Goal: Information Seeking & Learning: Check status

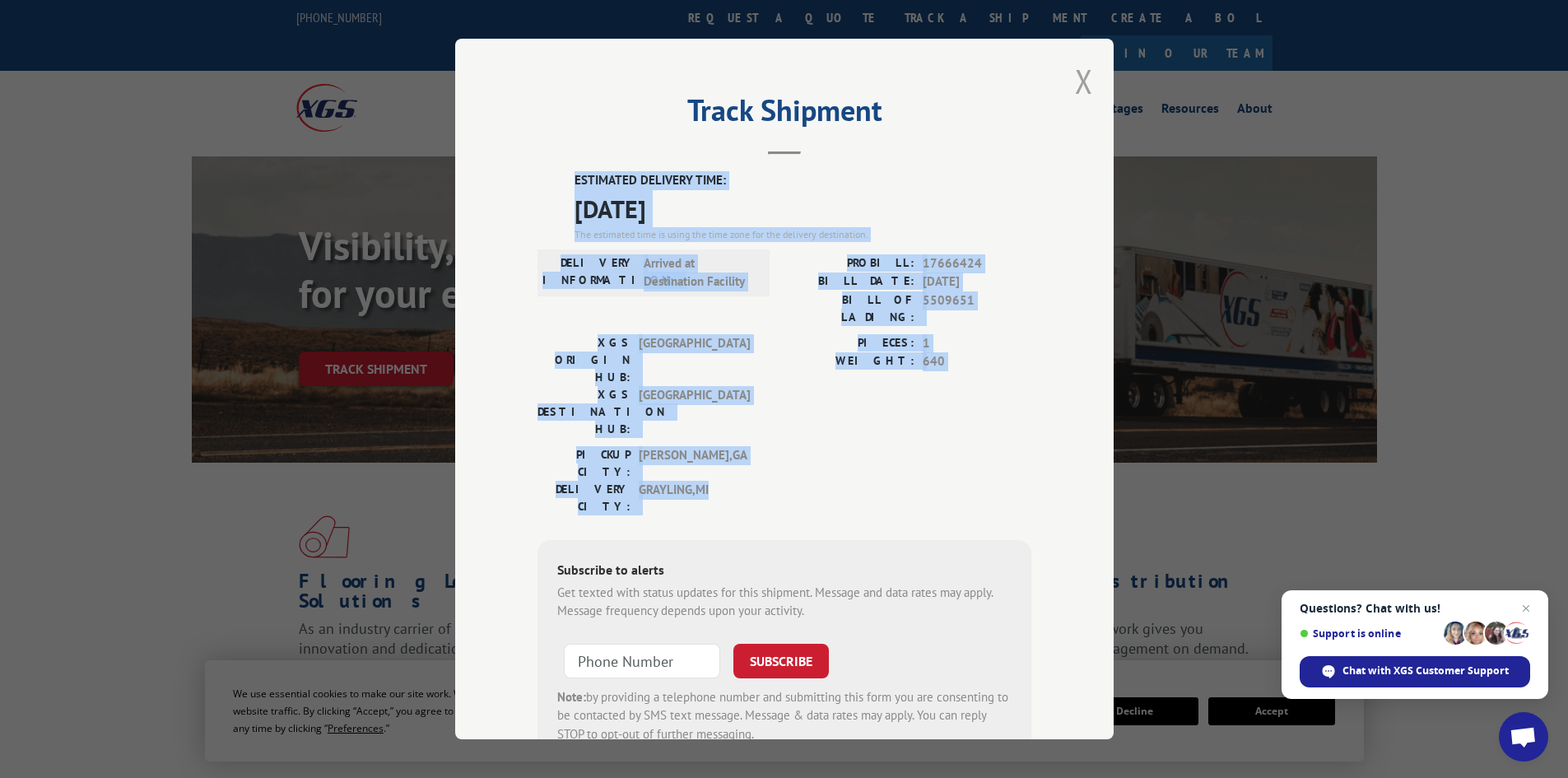
click at [1075, 81] on button "Close modal" at bounding box center [1083, 81] width 18 height 43
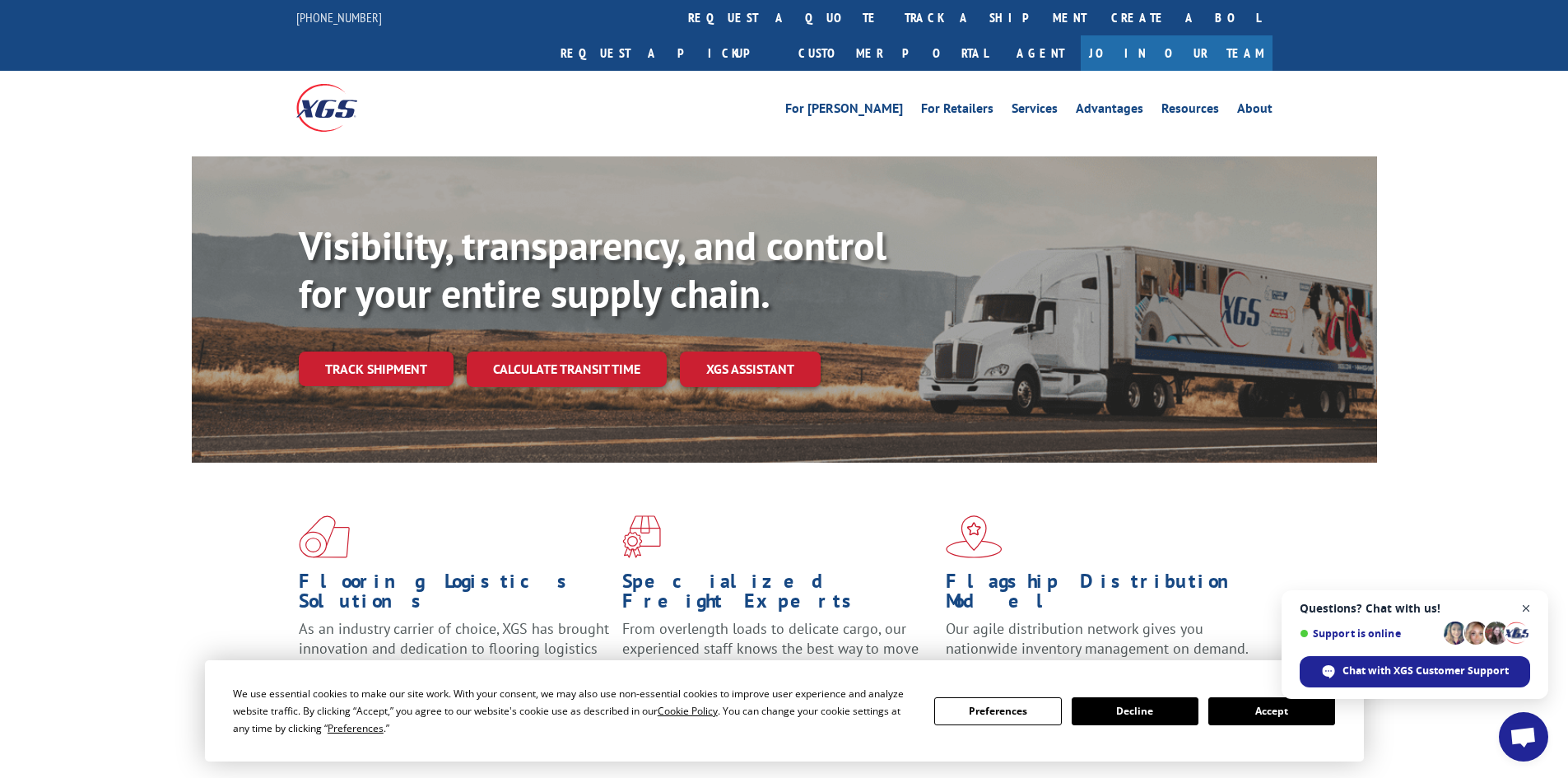
click at [1524, 610] on span "Close chat" at bounding box center [1526, 609] width 20 height 20
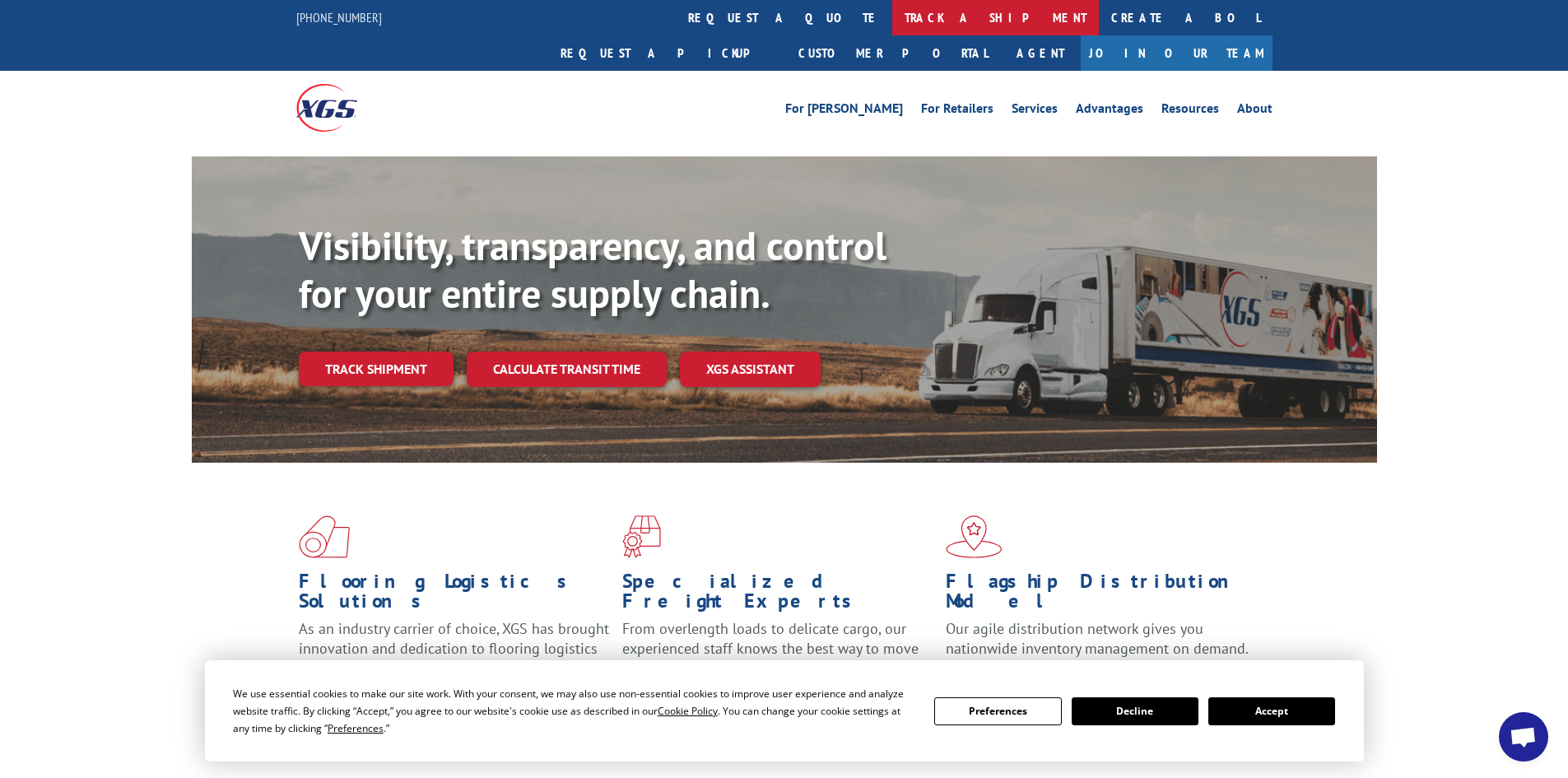
click at [892, 22] on link "track a shipment" at bounding box center [995, 18] width 207 height 36
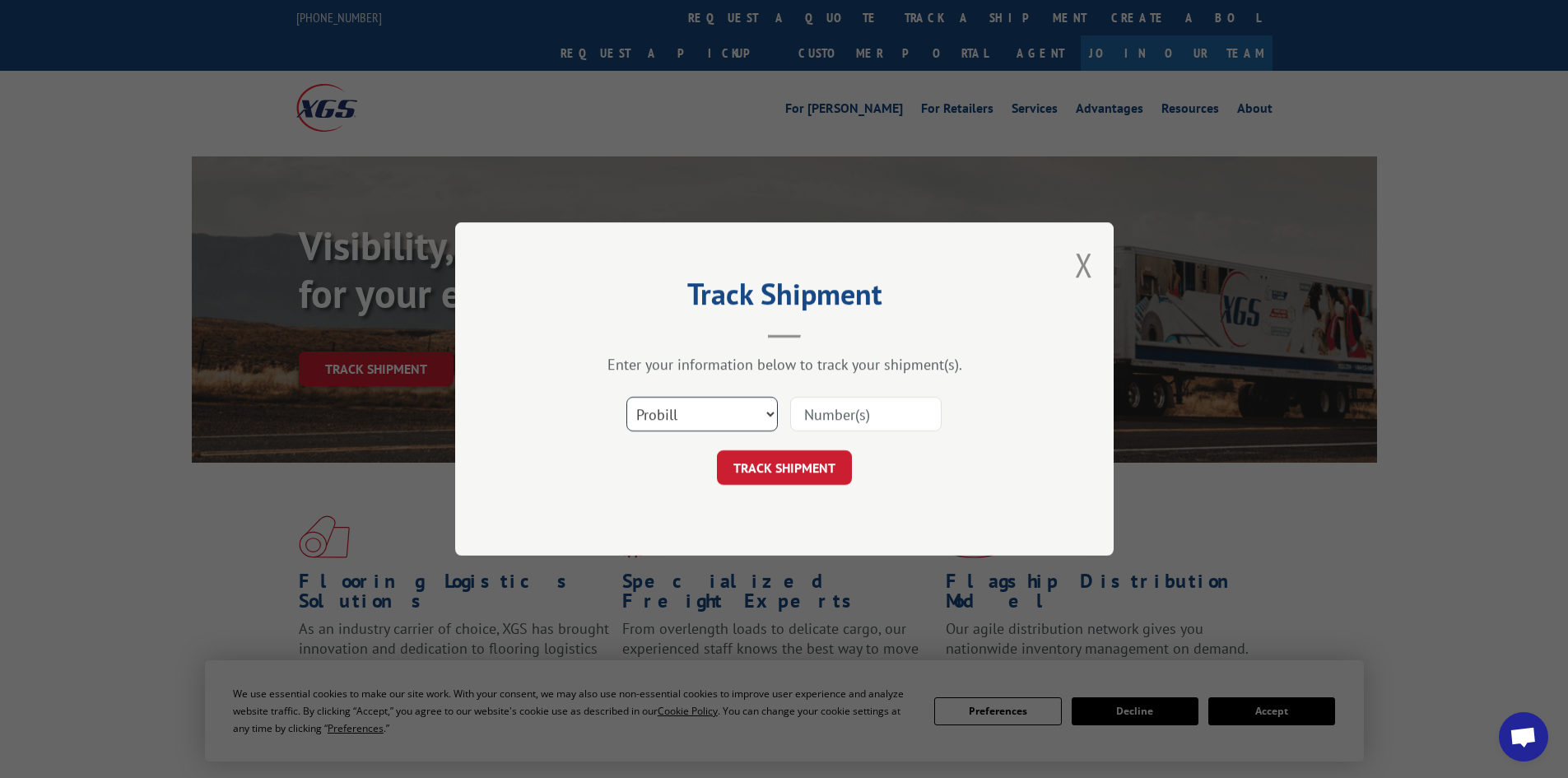
click at [666, 419] on select "Select category... Probill BOL PO" at bounding box center [701, 414] width 152 height 35
select select "bol"
click at [626, 397] on select "Select category... Probill BOL PO" at bounding box center [701, 414] width 152 height 35
click at [828, 405] on input at bounding box center [866, 414] width 152 height 35
paste input "7046241"
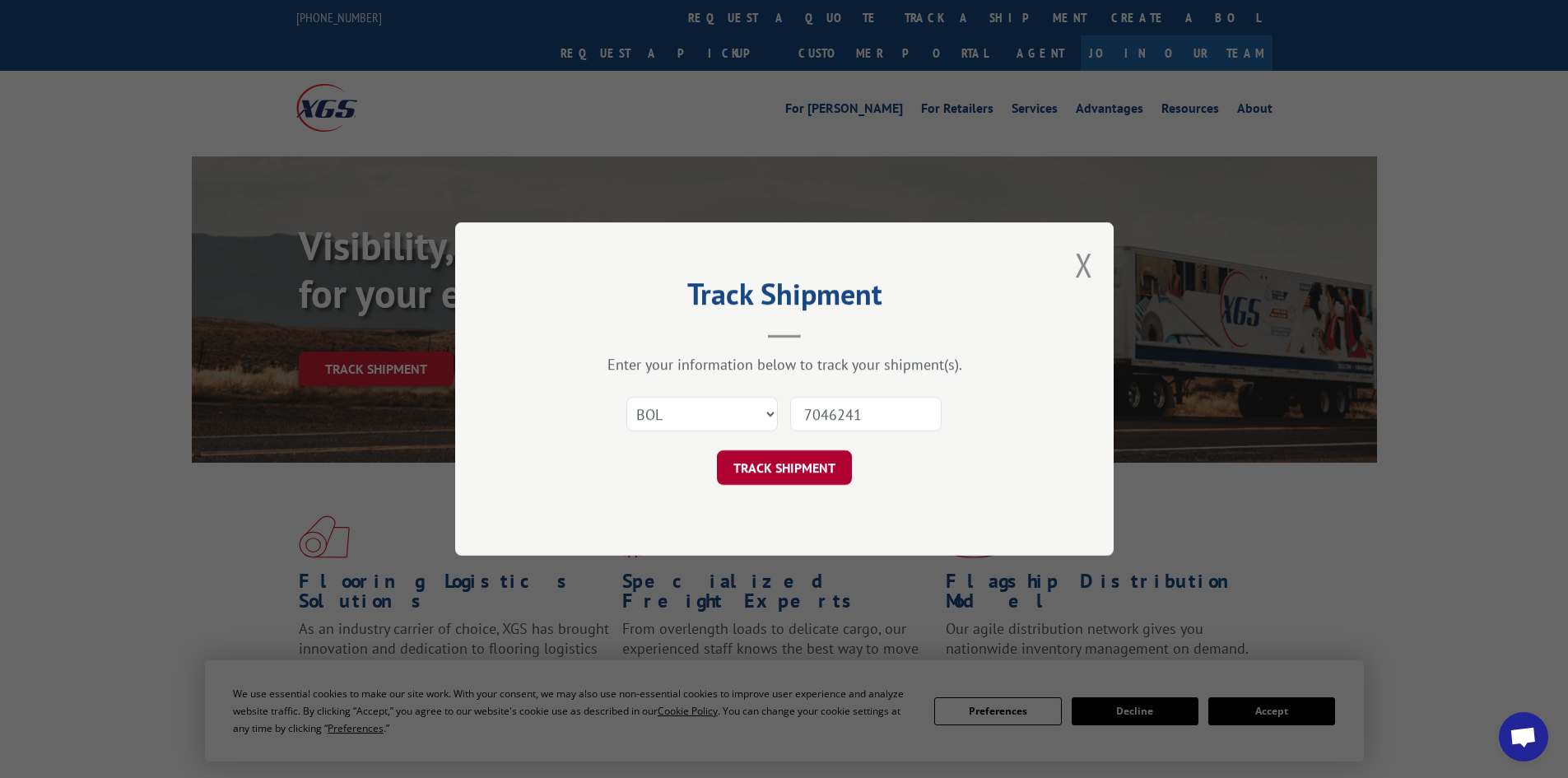
type input "7046241"
click at [783, 474] on button "TRACK SHIPMENT" at bounding box center [784, 467] width 135 height 35
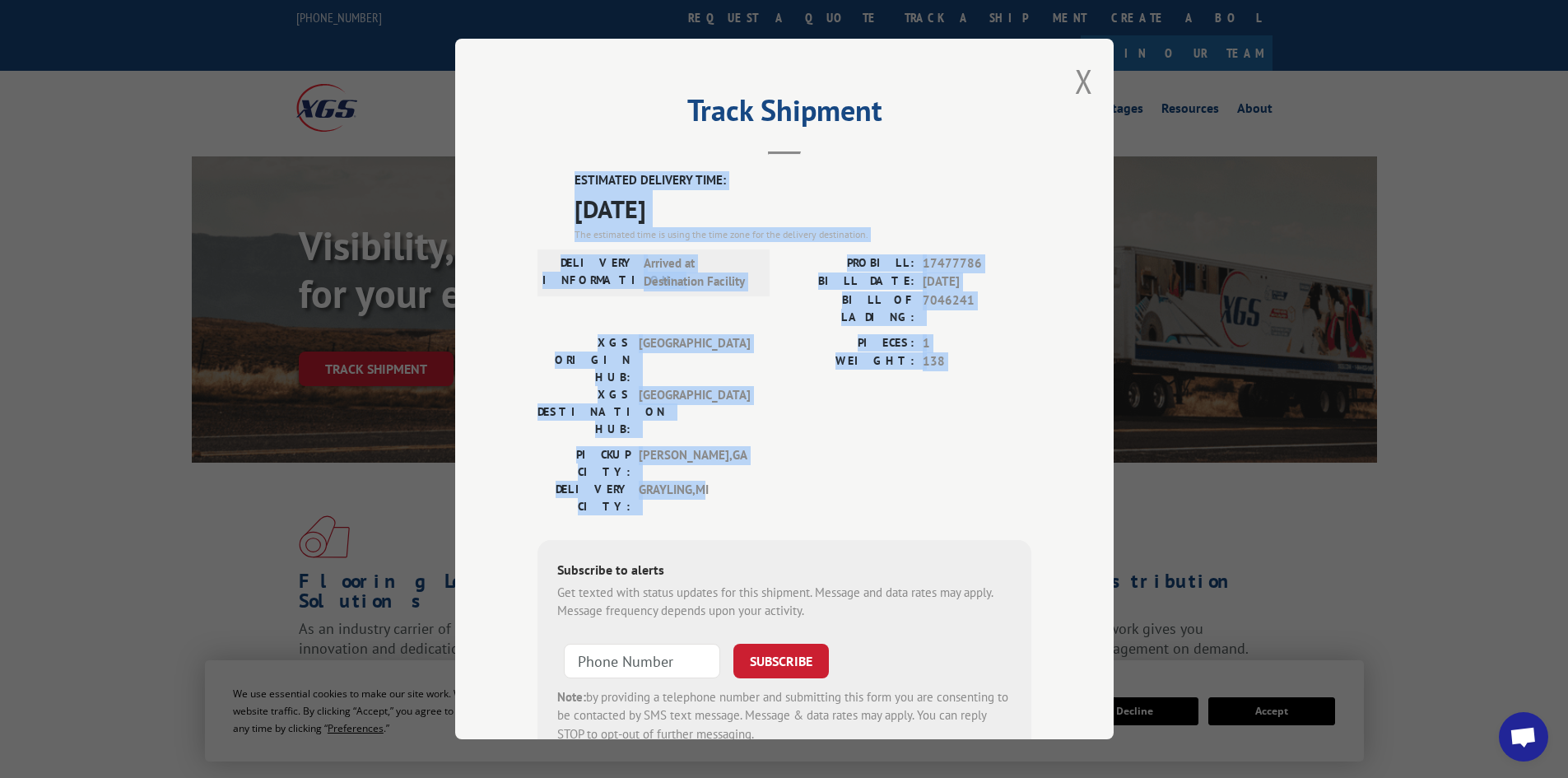
drag, startPoint x: 569, startPoint y: 175, endPoint x: 702, endPoint y: 403, distance: 264.0
click at [702, 403] on div "ESTIMATED DELIVERY TIME: 10/08/2025 The estimated time is using the time zone f…" at bounding box center [784, 467] width 494 height 592
copy div "ESTIMATED DELIVERY TIME: 10/08/2025 The estimated time is using the time zone f…"
click at [1078, 84] on button "Close modal" at bounding box center [1083, 81] width 18 height 43
